Goal: Task Accomplishment & Management: Manage account settings

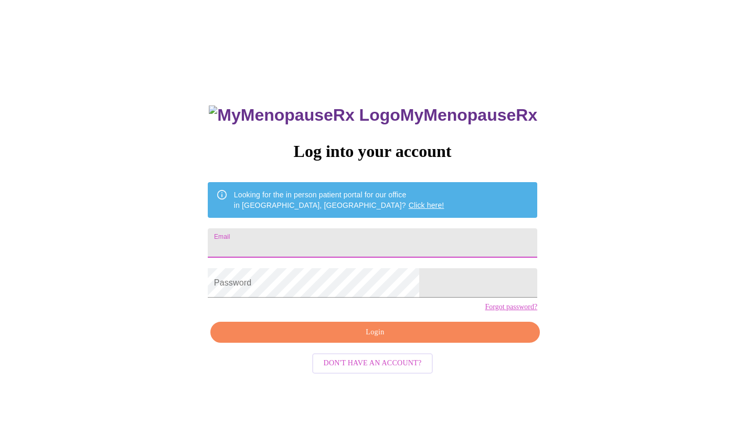
drag, startPoint x: 309, startPoint y: 230, endPoint x: 319, endPoint y: 235, distance: 11.7
click at [309, 230] on input "Email" at bounding box center [372, 242] width 329 height 29
type input "[EMAIL_ADDRESS][DOMAIN_NAME]"
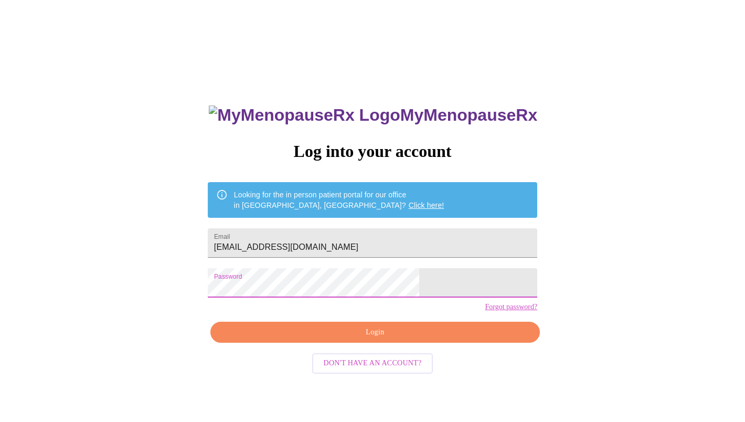
click at [334, 339] on span "Login" at bounding box center [374, 332] width 305 height 13
